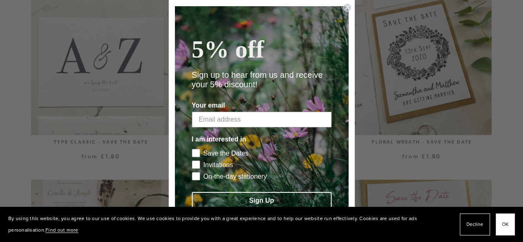
scroll to position [643, 0]
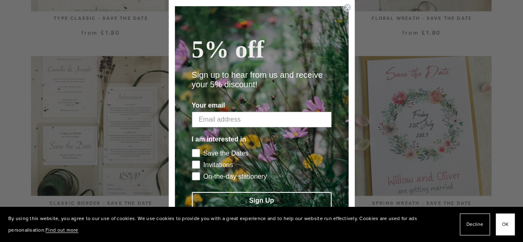
click at [343, 7] on circle "Close dialog" at bounding box center [347, 8] width 8 height 8
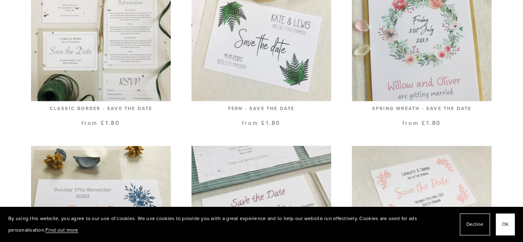
scroll to position [737, 0]
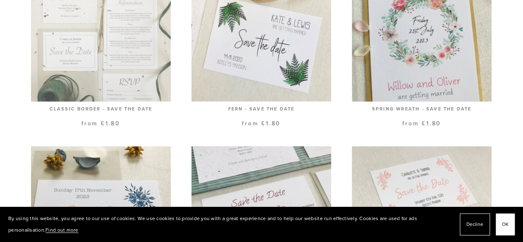
click at [108, 69] on link at bounding box center [101, 44] width 140 height 164
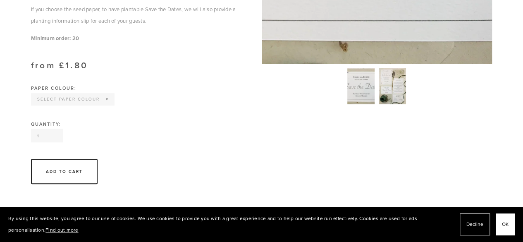
scroll to position [385, 0]
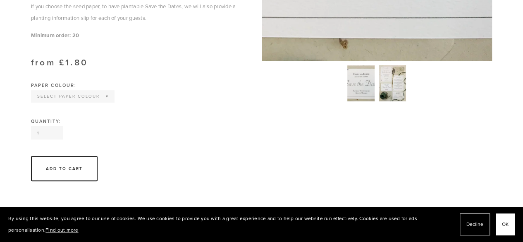
click at [99, 102] on select "Select Paper Colour Off White Natural Grey Kraft Brown Wildflower Seed paper" at bounding box center [73, 96] width 82 height 11
select select "Wildflower Seed paper"
click at [32, 102] on select "Select Paper Colour Off White Natural Grey Kraft Brown Wildflower Seed paper" at bounding box center [73, 96] width 82 height 11
click at [182, 118] on div "Paper Colour: Select Paper Colour Off White Natural Grey Kraft Brown Wildflower…" at bounding box center [136, 101] width 227 height 36
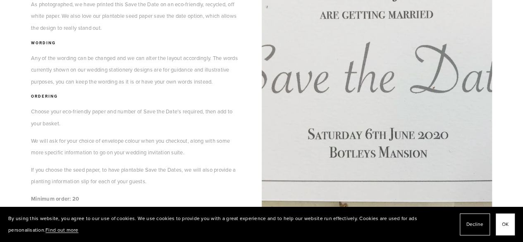
scroll to position [222, 0]
click at [371, 101] on img at bounding box center [377, 69] width 410 height 307
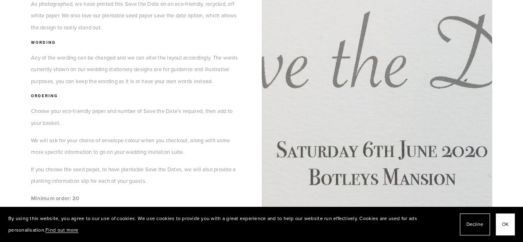
click at [371, 101] on img at bounding box center [377, 69] width 410 height 307
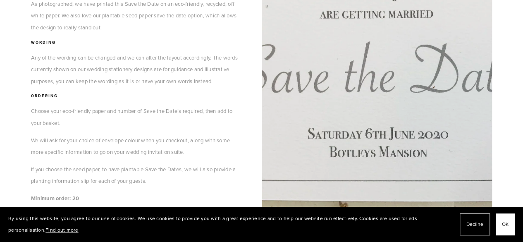
scroll to position [316, 0]
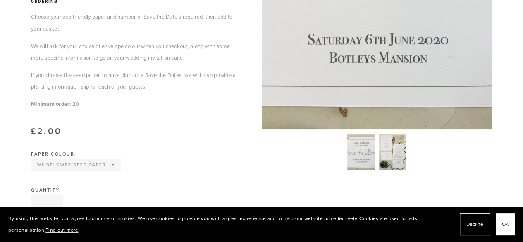
click at [366, 151] on img at bounding box center [361, 152] width 48 height 36
click at [400, 158] on img at bounding box center [392, 152] width 27 height 36
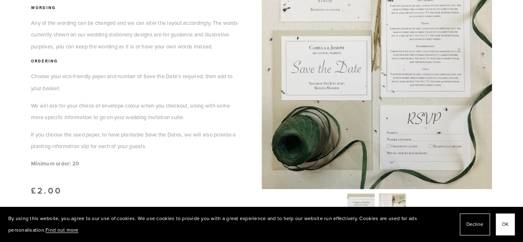
scroll to position [257, 0]
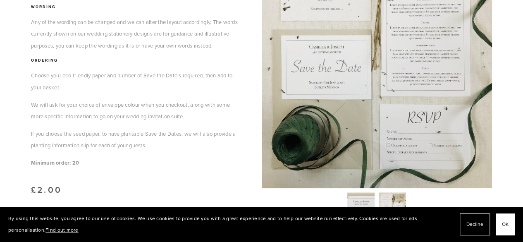
click at [294, 82] on img at bounding box center [377, 34] width 230 height 307
click at [506, 113] on section "Wedding Save the Date Classic Border - Save the Date Previous Floral Wreath - S…" at bounding box center [261, 101] width 515 height 502
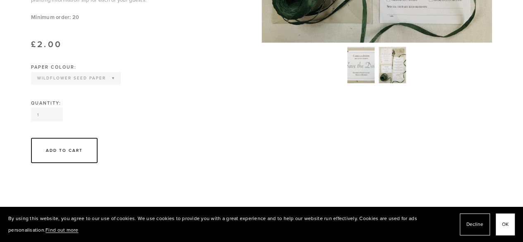
scroll to position [407, 0]
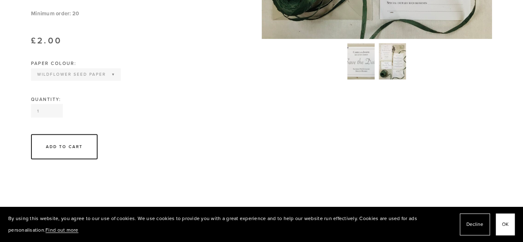
click at [43, 118] on input "1" at bounding box center [47, 111] width 32 height 14
click at [142, 118] on div "Quantity: 120" at bounding box center [136, 107] width 210 height 21
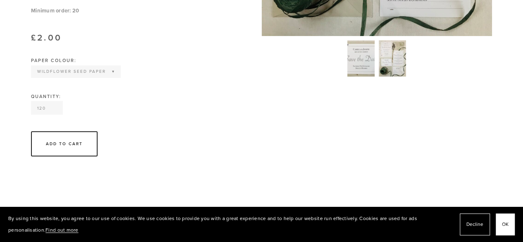
scroll to position [401, 0]
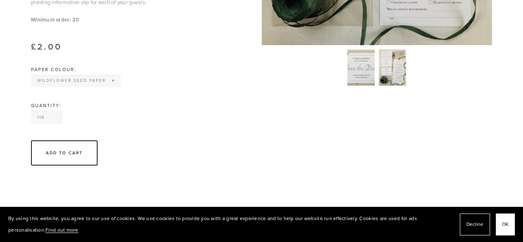
click at [51, 124] on input "119" at bounding box center [47, 117] width 32 height 14
type input "170"
click at [146, 124] on div "Quantity: 170" at bounding box center [136, 113] width 210 height 21
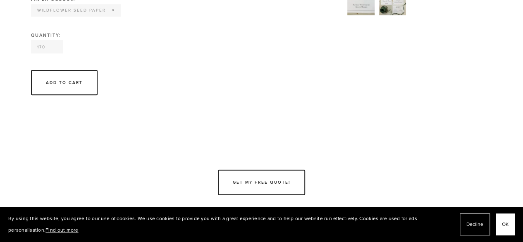
scroll to position [447, 0]
